Goal: Use online tool/utility: Utilize a website feature to perform a specific function

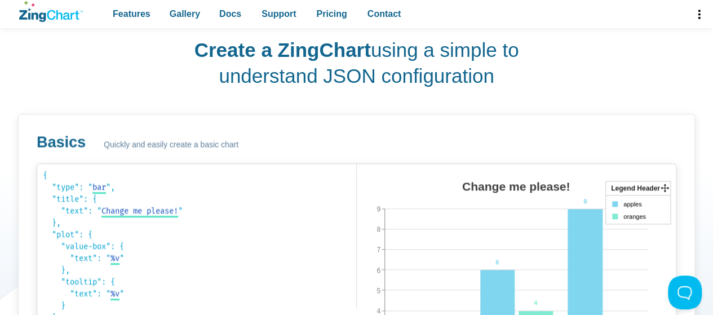
scroll to position [563, 0]
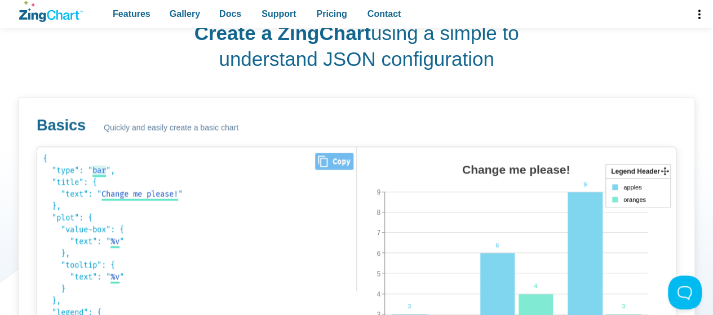
click at [99, 171] on span "bar" at bounding box center [99, 171] width 14 height 10
click at [126, 173] on select "bar area line radar scatter" at bounding box center [113, 171] width 43 height 12
click at [94, 165] on select "bar area line radar scatter" at bounding box center [113, 171] width 43 height 12
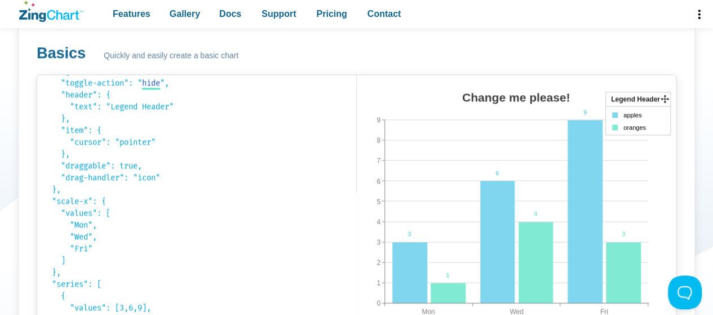
scroll to position [620, 0]
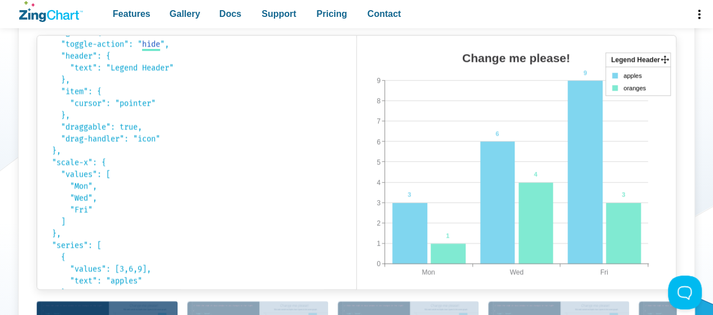
scroll to position [676, 0]
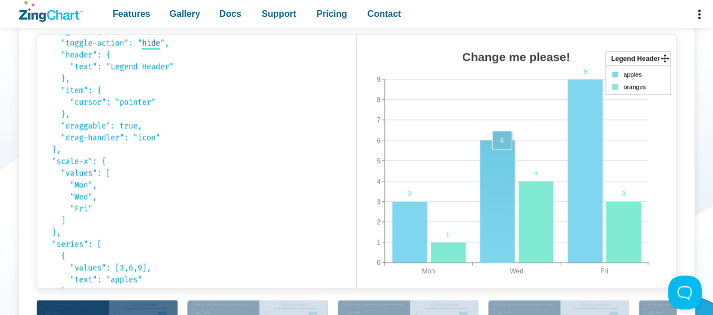
click at [357, 299] on area "App Content" at bounding box center [357, 299] width 0 height 0
